Goal: Download file/media

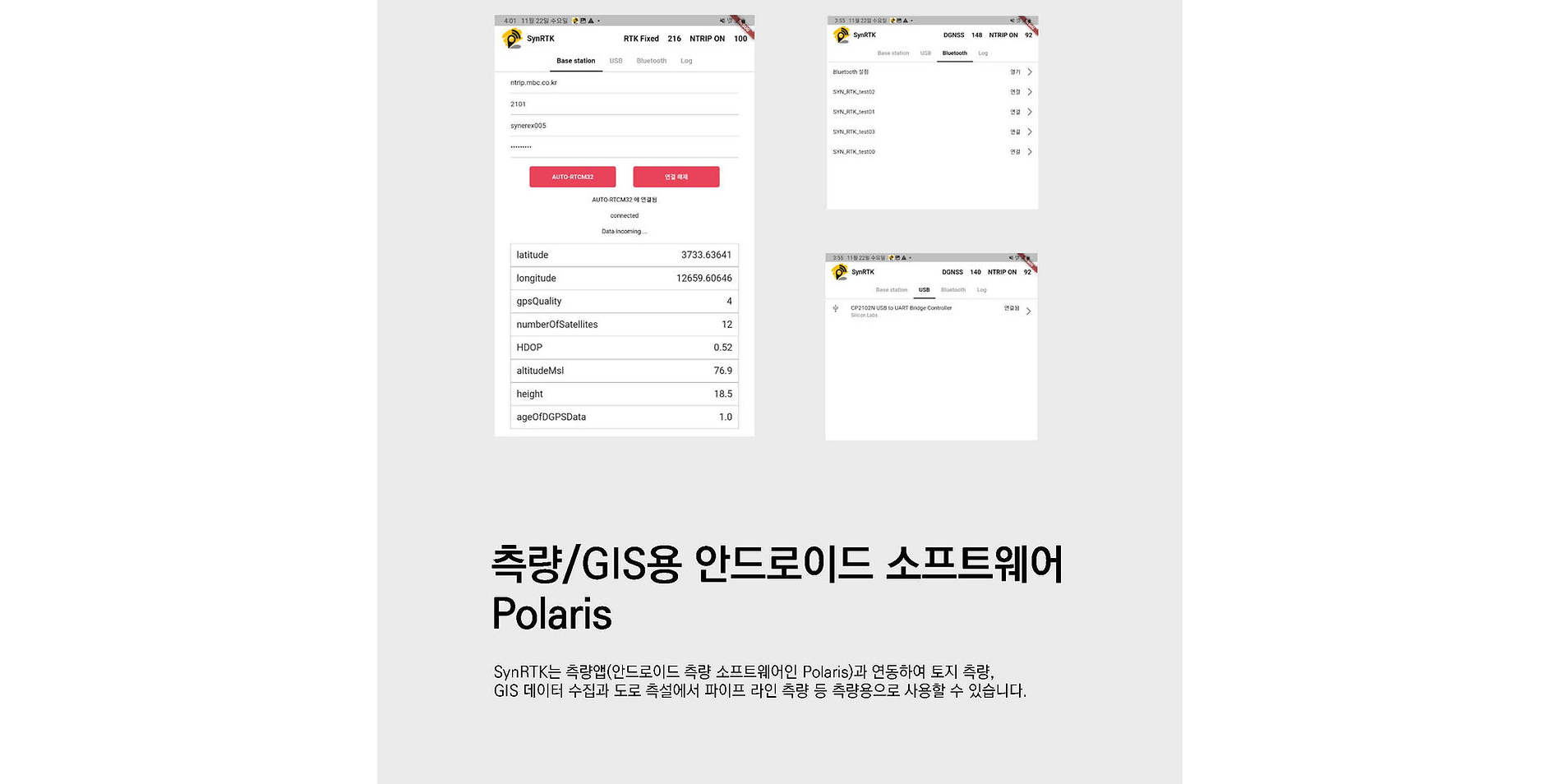
scroll to position [2711, 0]
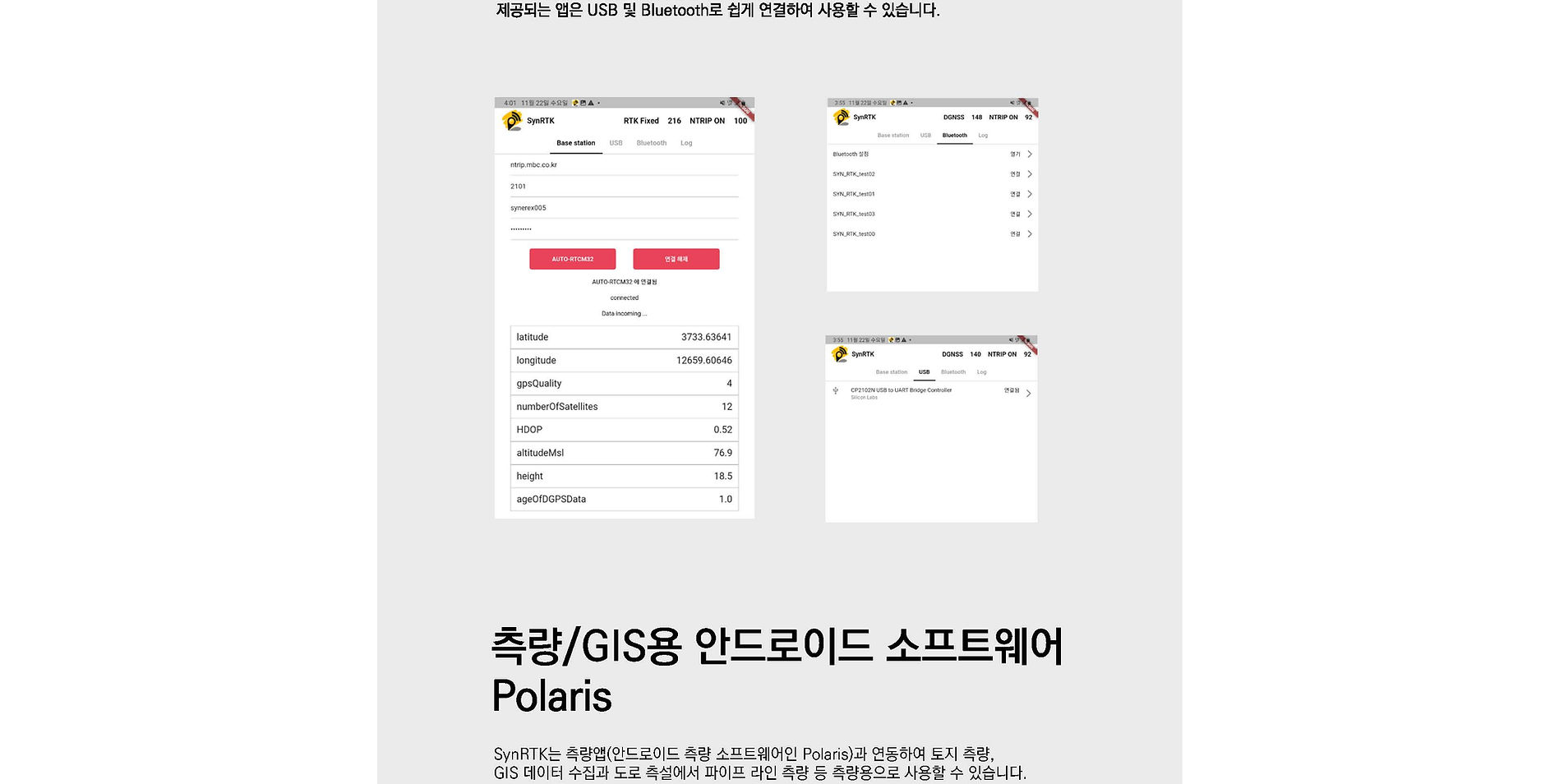
click at [1203, 553] on div at bounding box center [779, 141] width 1559 height 4760
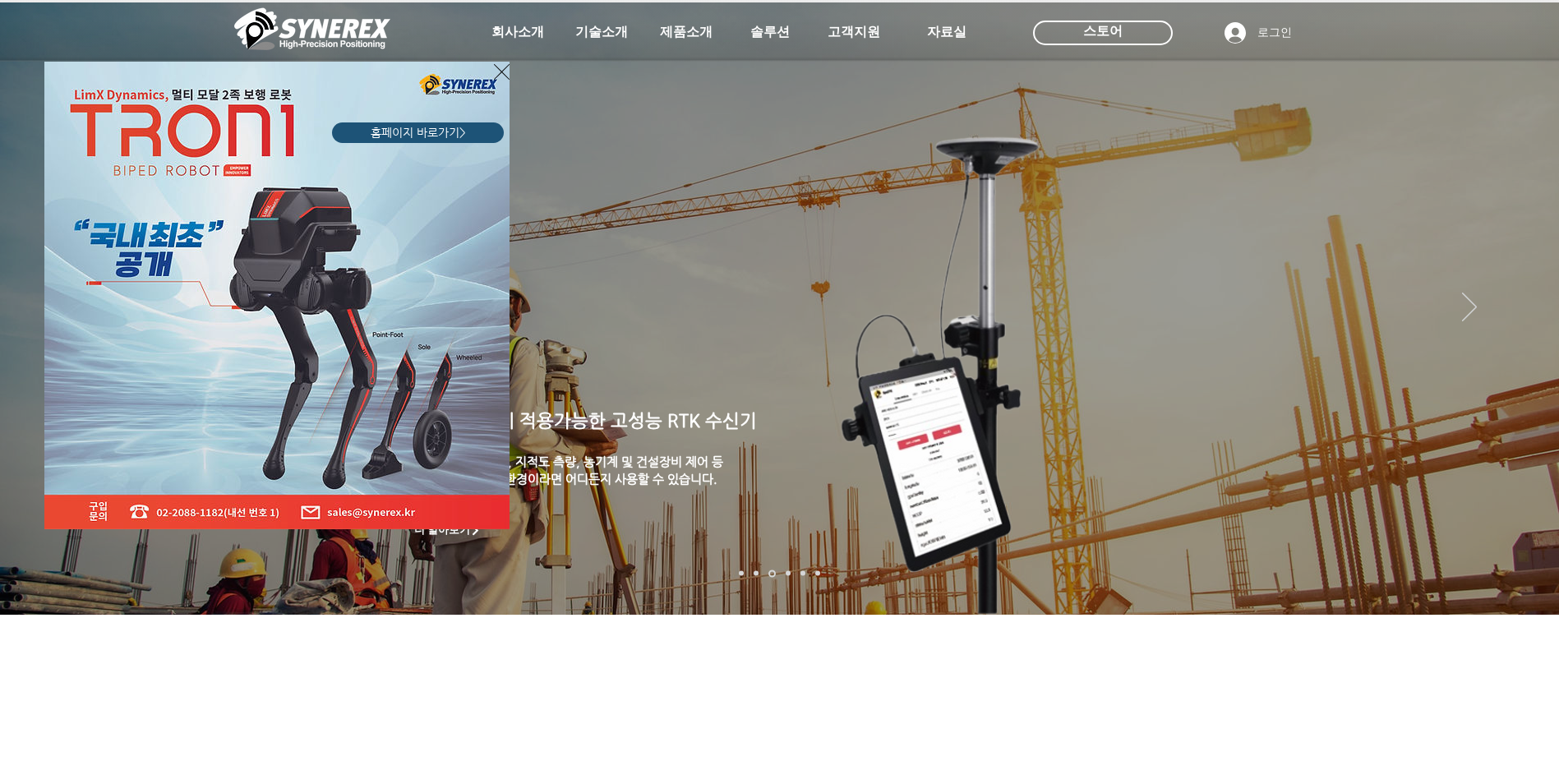
click at [498, 72] on icon "사이트로 돌아가기" at bounding box center [501, 72] width 16 height 21
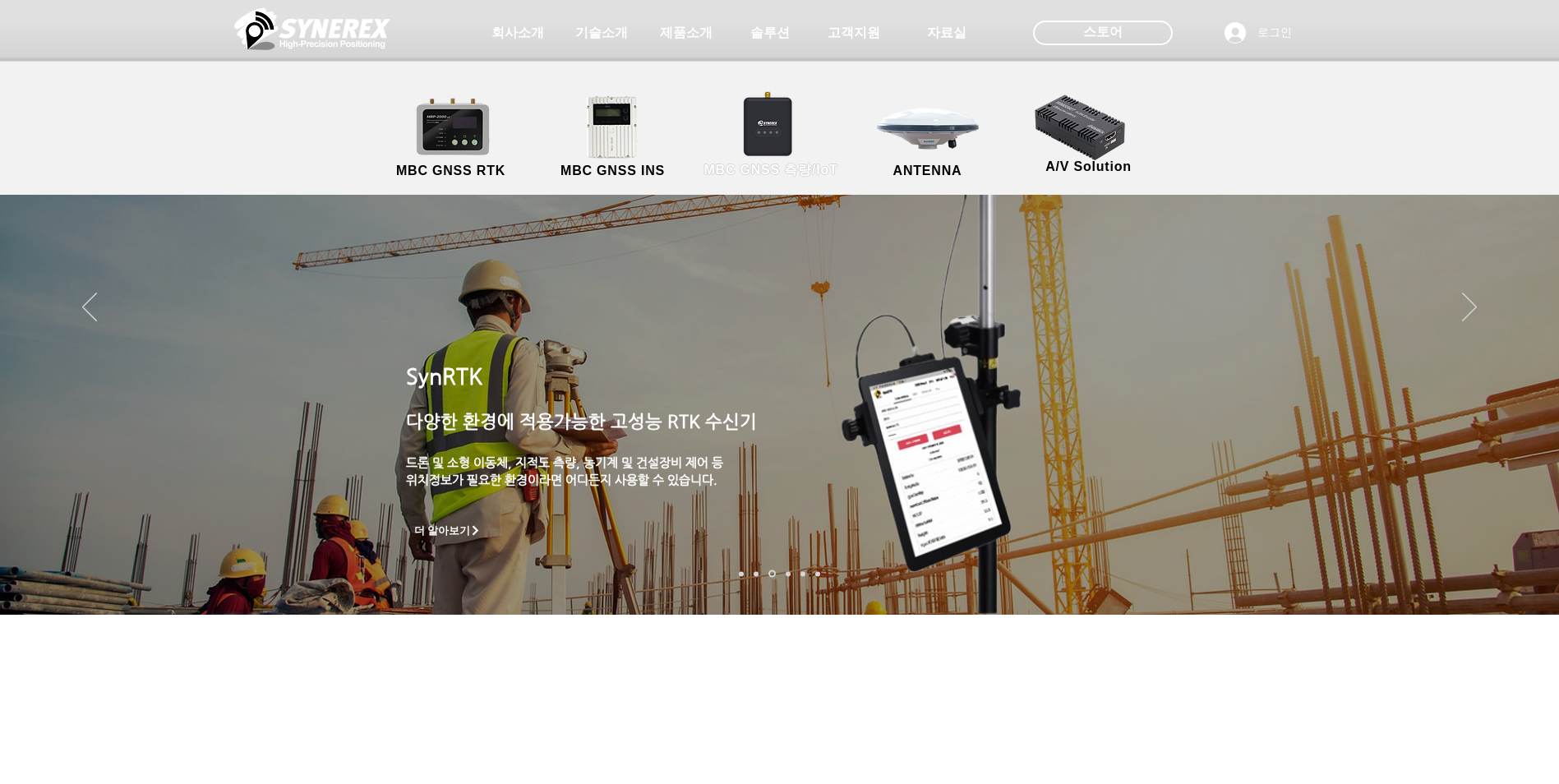
click at [756, 116] on link "MBC GNSS 측량/IoT" at bounding box center [771, 137] width 160 height 86
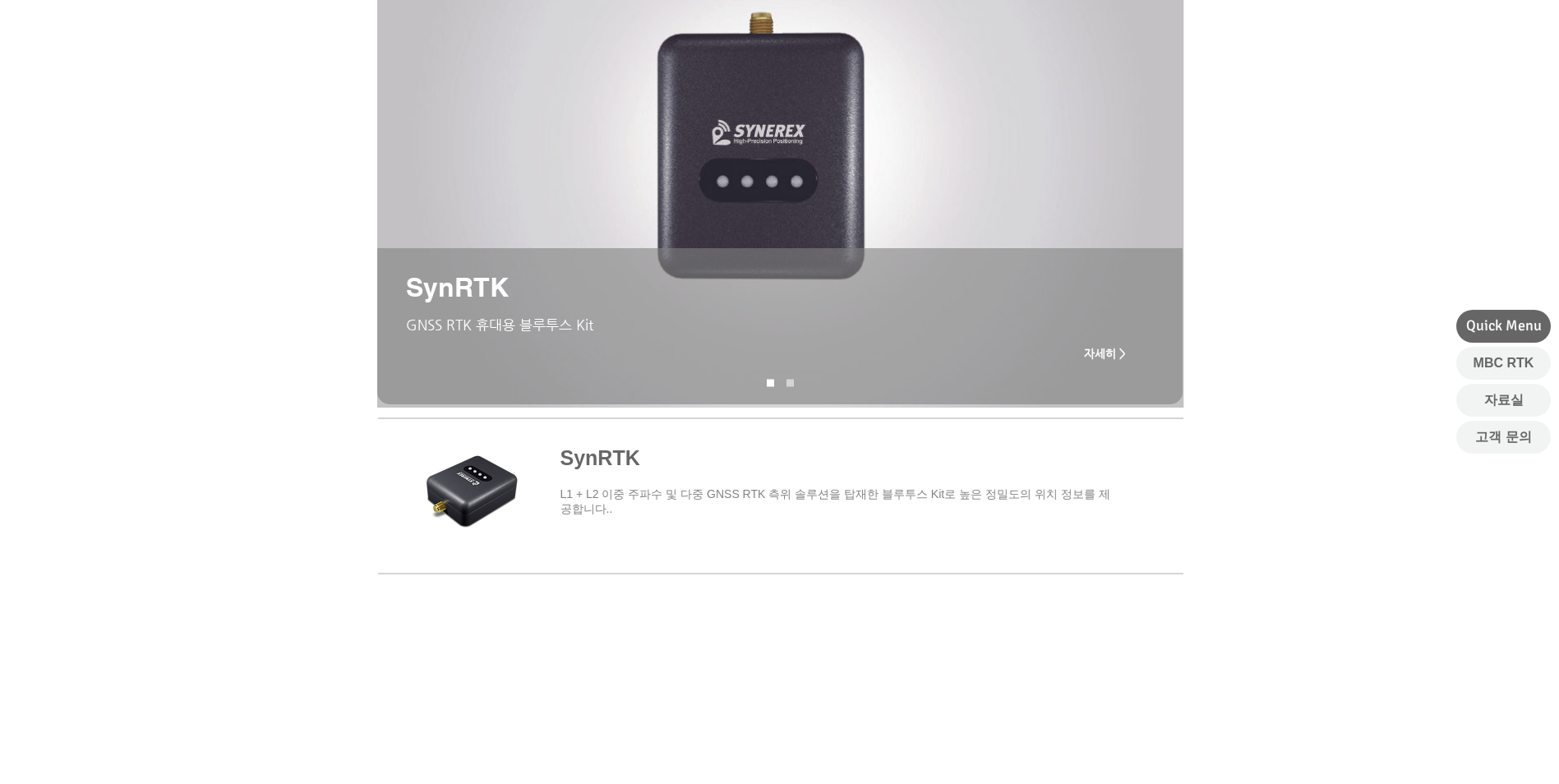
scroll to position [411, 0]
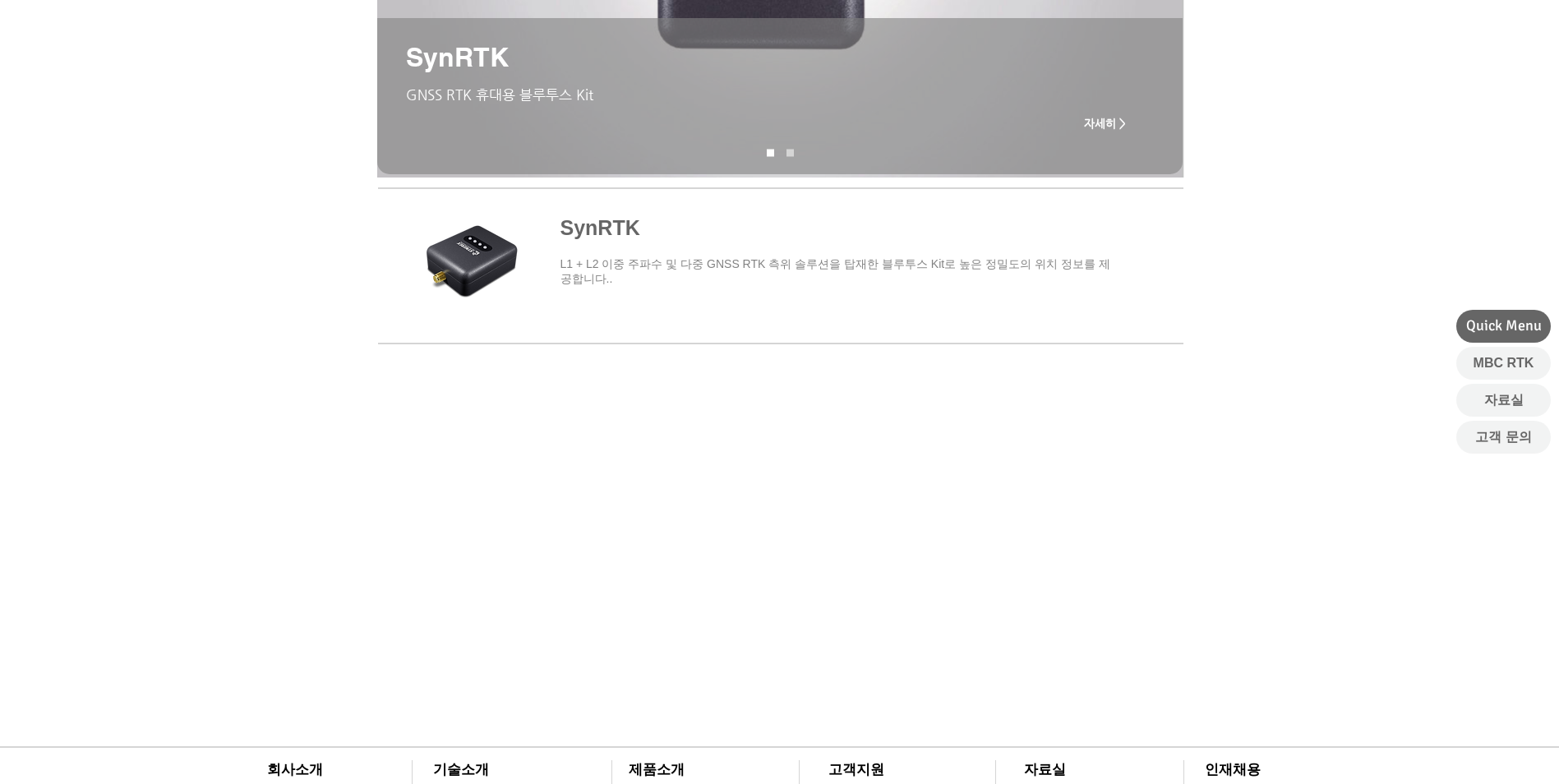
click at [583, 227] on span "main content" at bounding box center [780, 263] width 806 height 153
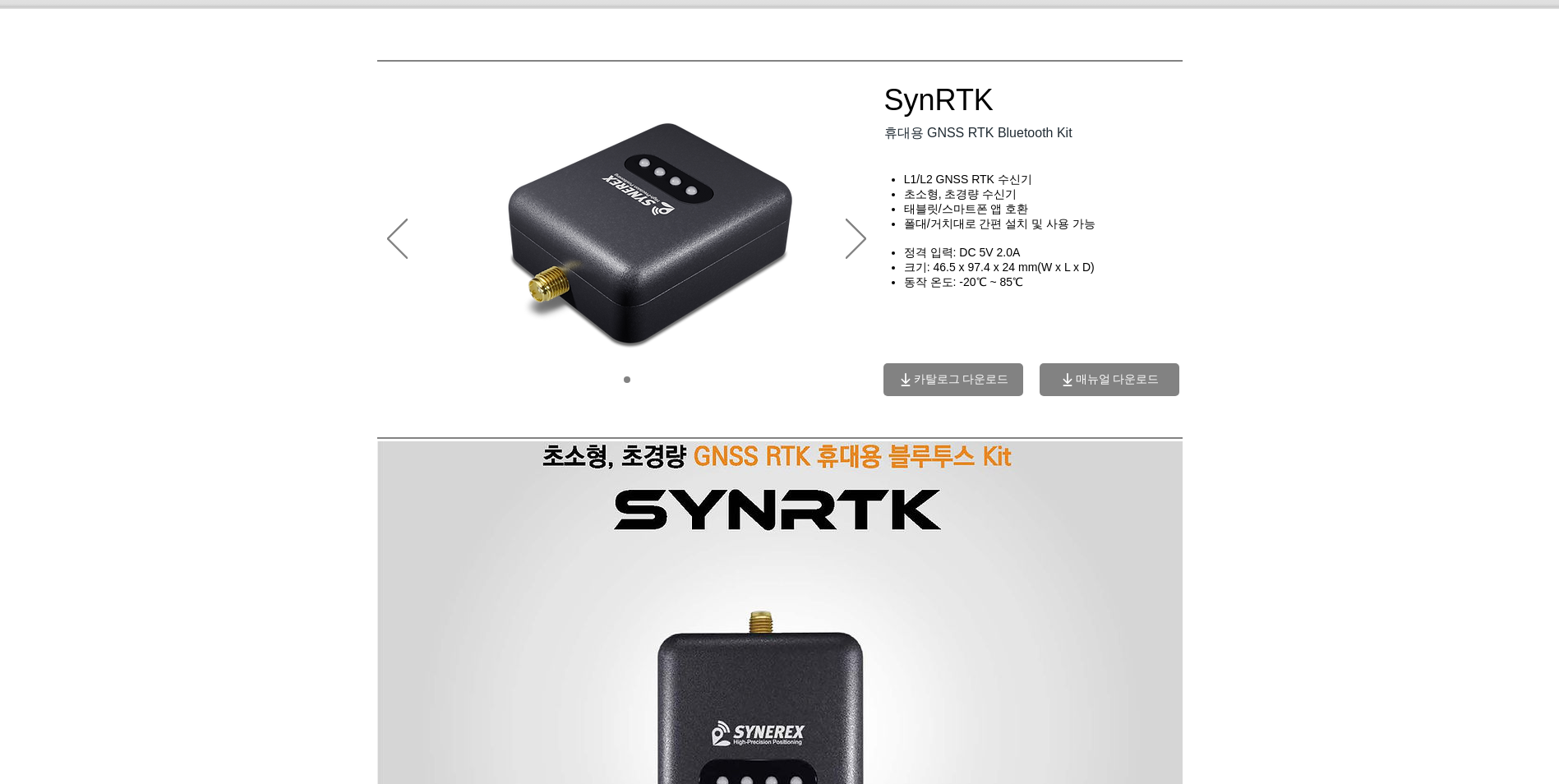
scroll to position [82, 0]
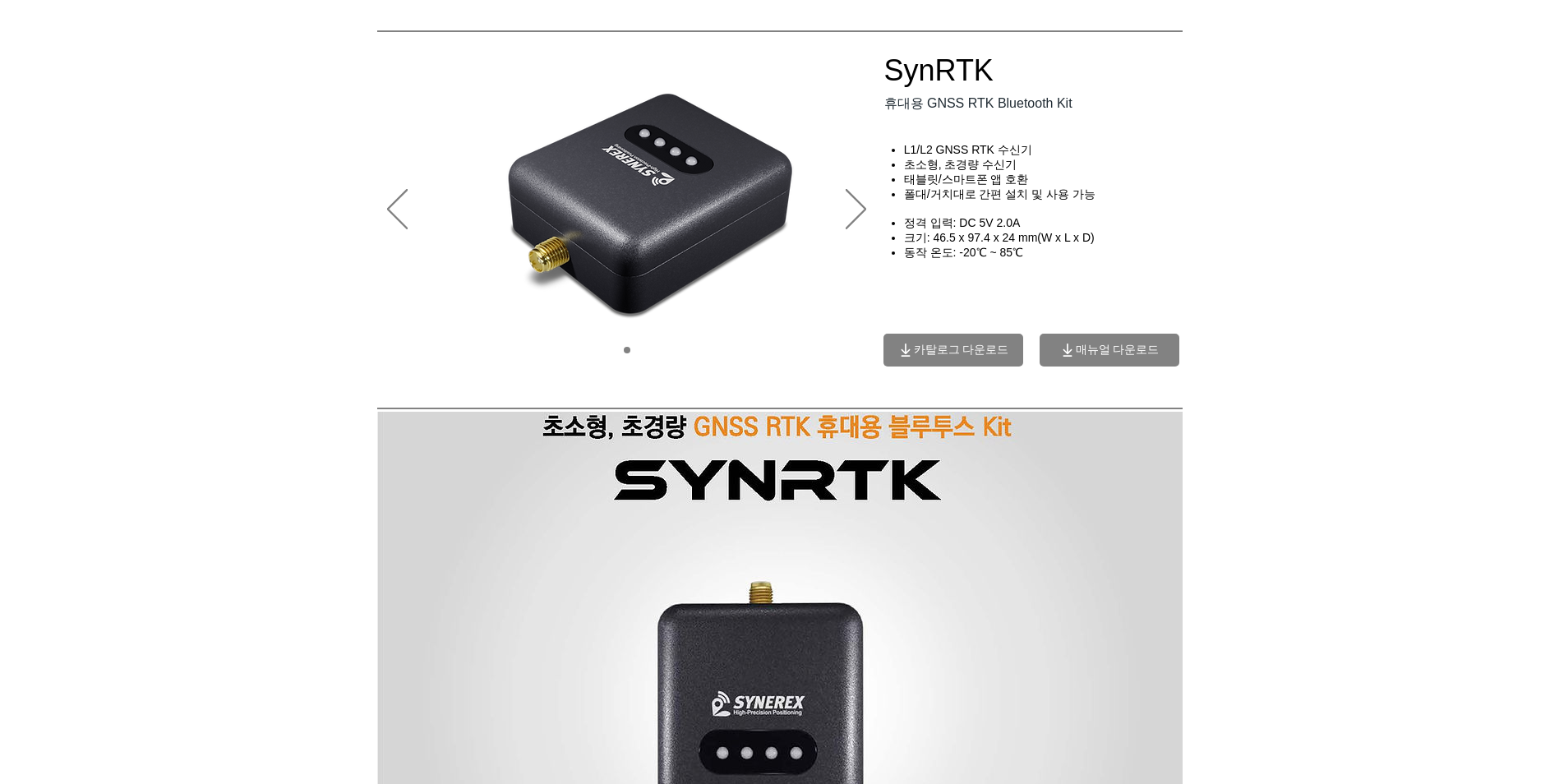
click at [964, 354] on span "카탈로그 다운로드" at bounding box center [961, 350] width 95 height 15
